Goal: Task Accomplishment & Management: Manage account settings

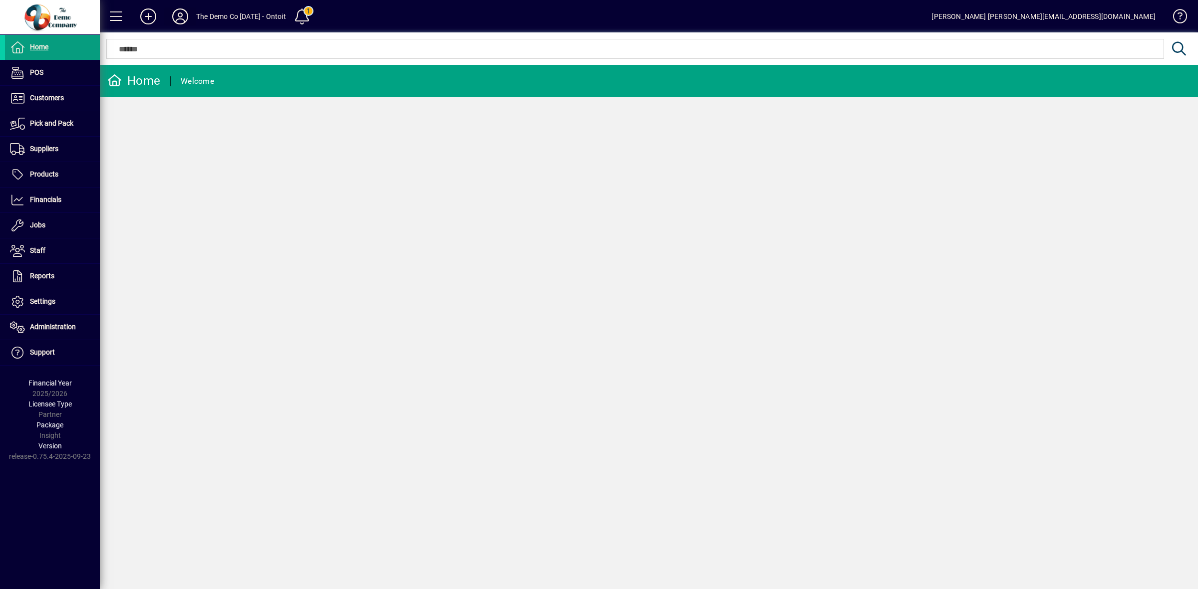
click at [178, 13] on icon at bounding box center [180, 16] width 20 height 16
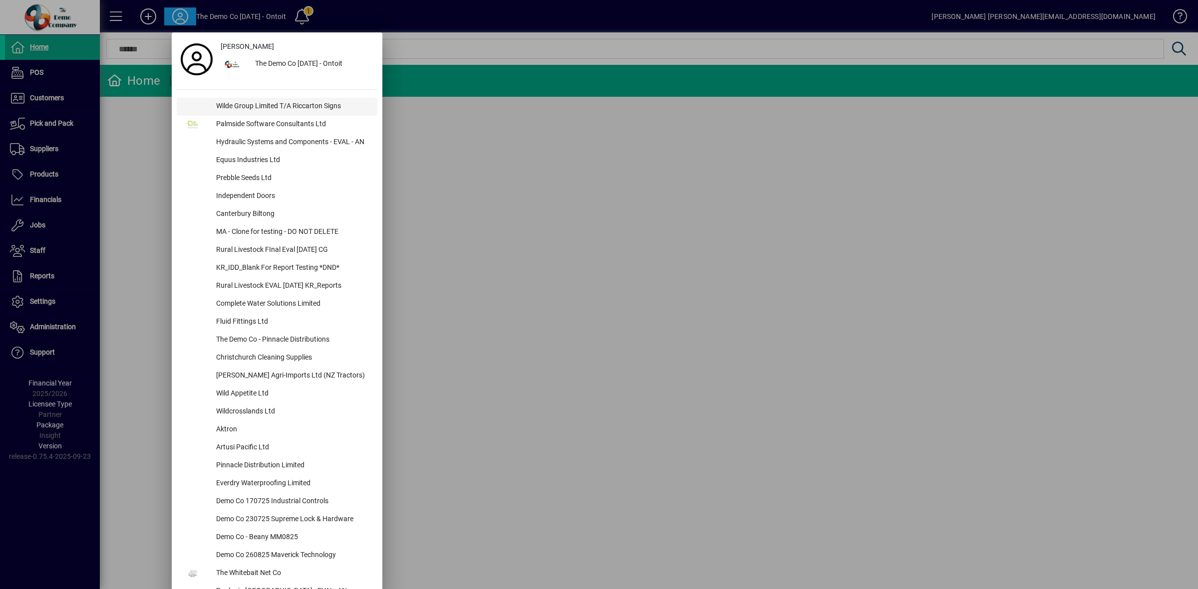
click at [242, 101] on div "Wilde Group Limited T/A Riccarton Signs" at bounding box center [292, 107] width 169 height 18
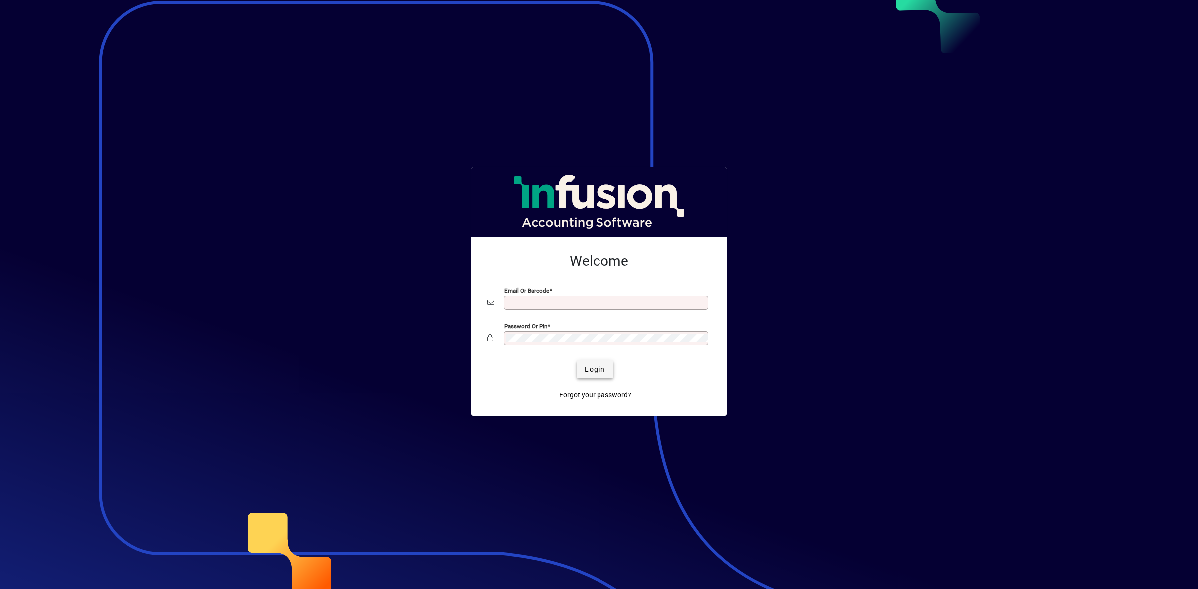
type input "**********"
click at [600, 370] on span "Login" at bounding box center [594, 369] width 20 height 10
